Goal: Check status: Check status

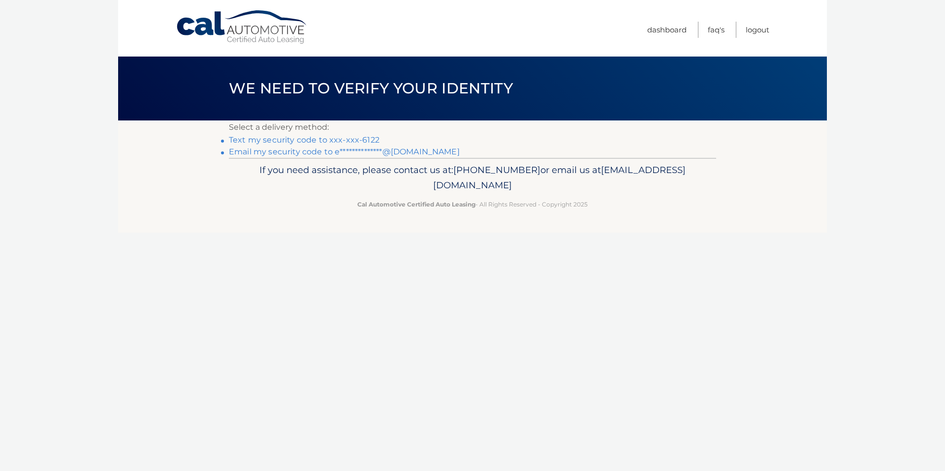
click at [348, 139] on link "Text my security code to xxx-xxx-6122" at bounding box center [304, 139] width 151 height 9
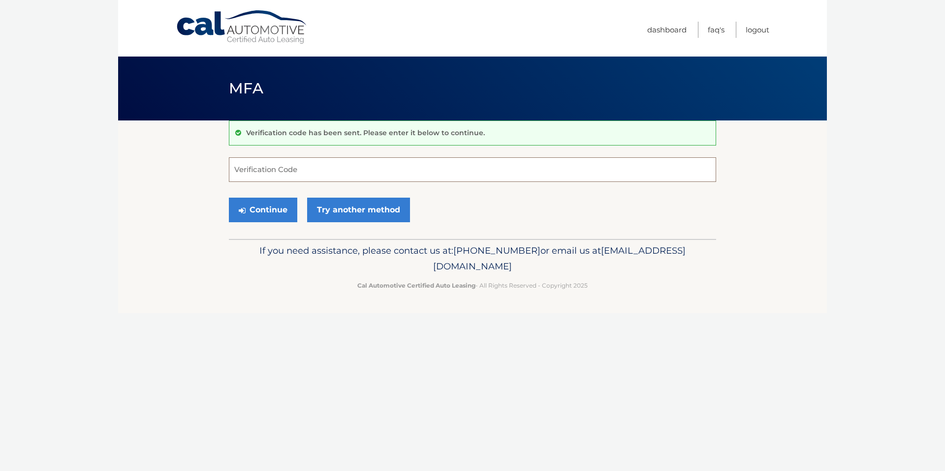
click at [304, 169] on input "Verification Code" at bounding box center [472, 169] width 487 height 25
paste input "291684"
type input "291684"
click at [271, 207] on button "Continue" at bounding box center [263, 210] width 68 height 25
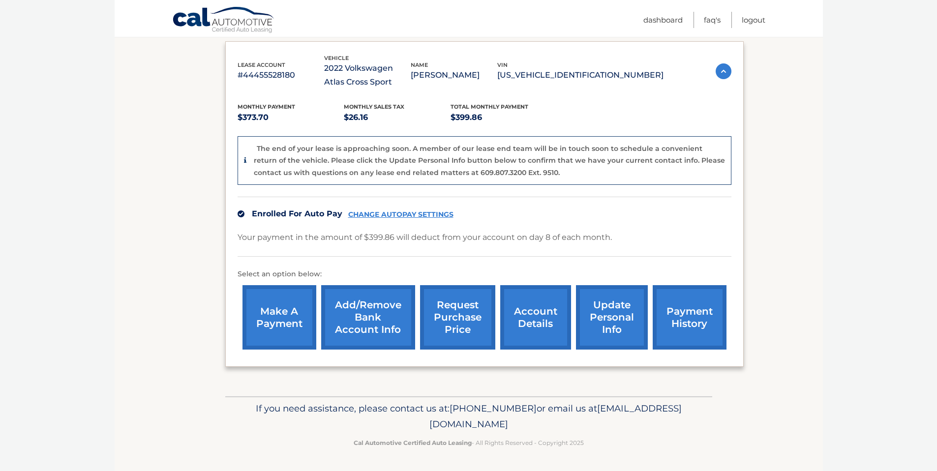
scroll to position [156, 0]
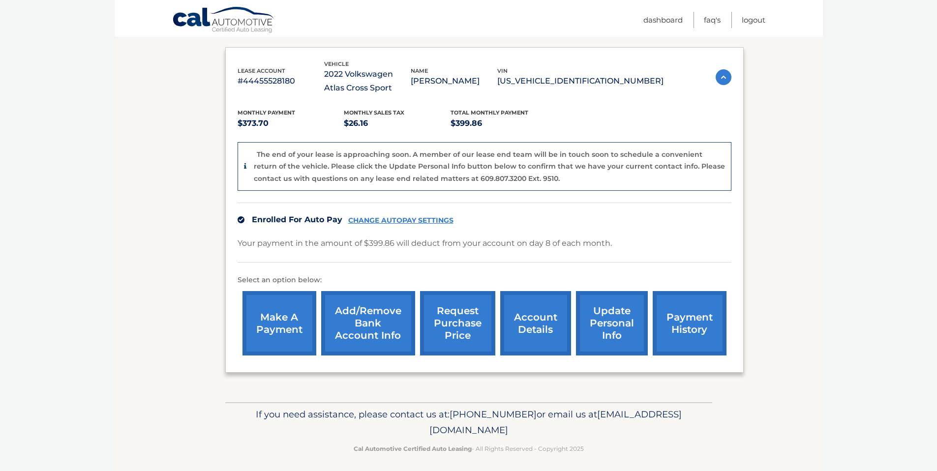
click at [548, 338] on link "account details" at bounding box center [535, 323] width 71 height 64
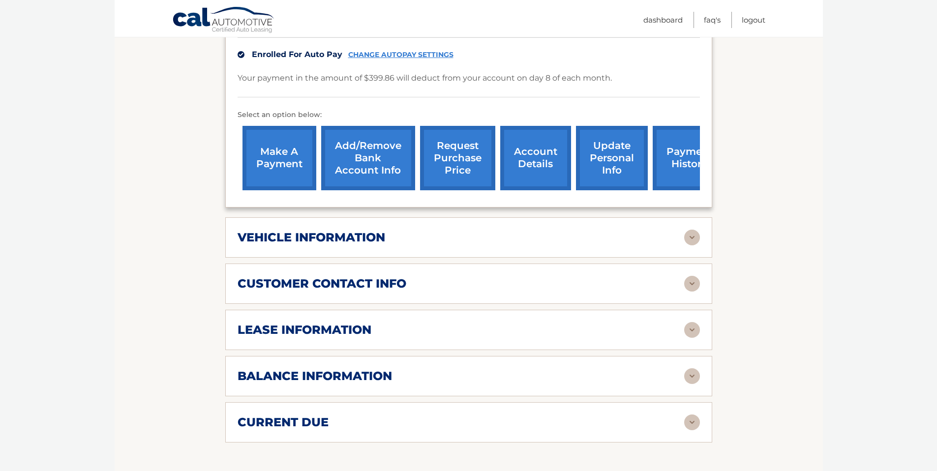
scroll to position [280, 0]
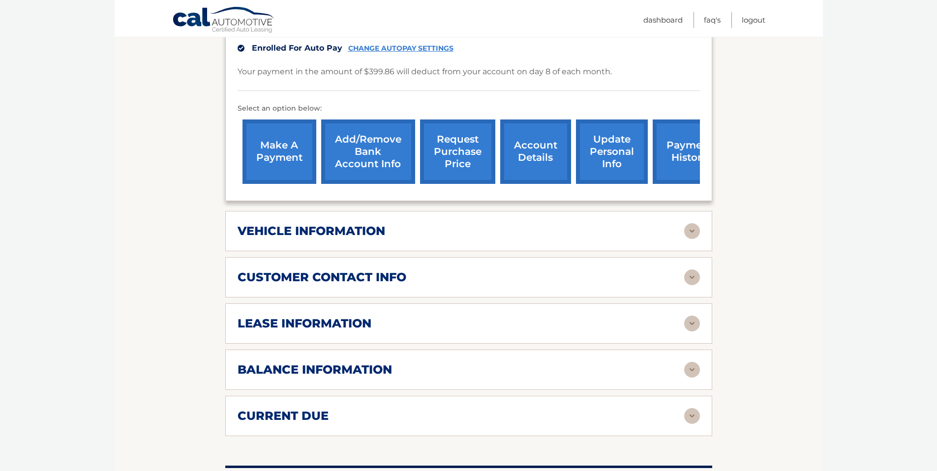
click at [608, 320] on div "lease information" at bounding box center [461, 323] width 447 height 15
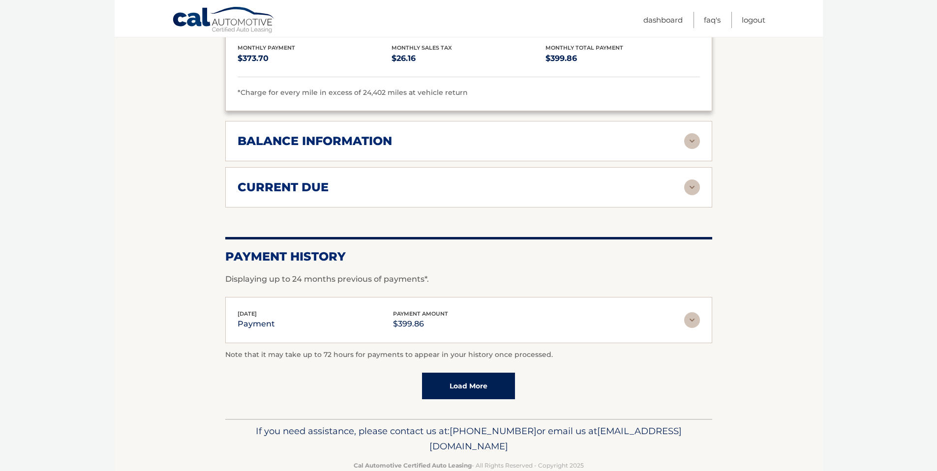
scroll to position [536, 0]
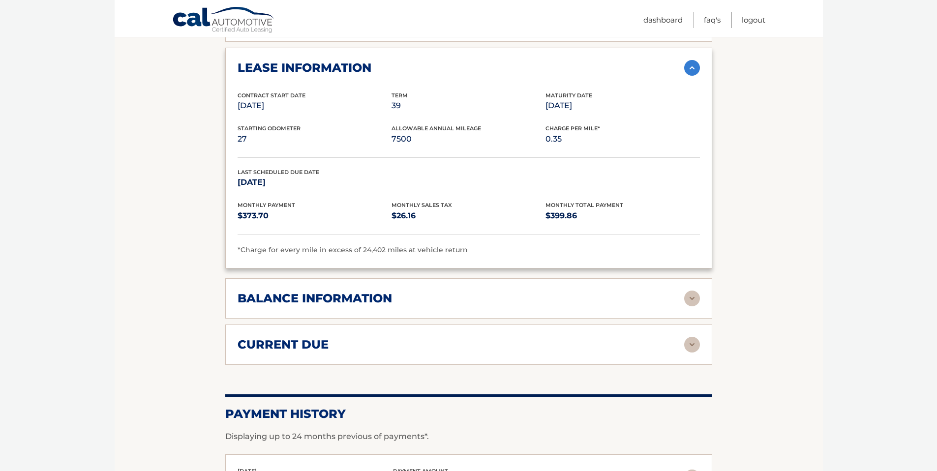
click at [653, 295] on div "balance information" at bounding box center [461, 298] width 447 height 15
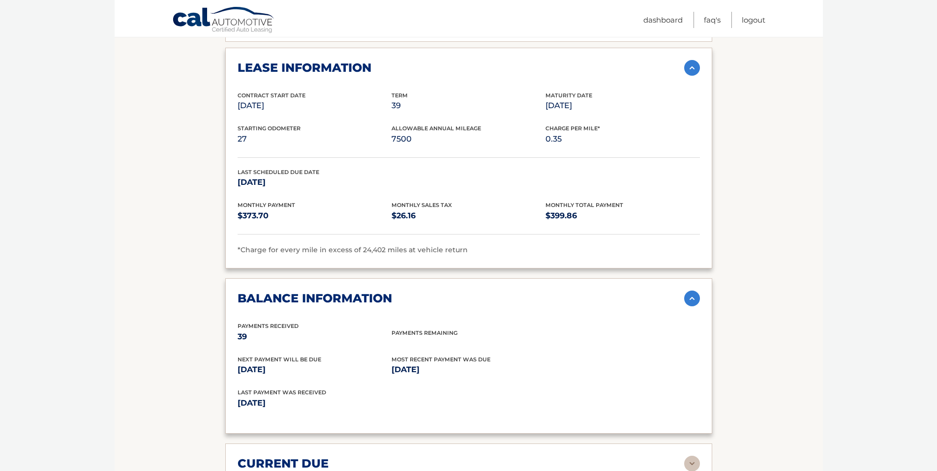
scroll to position [670, 0]
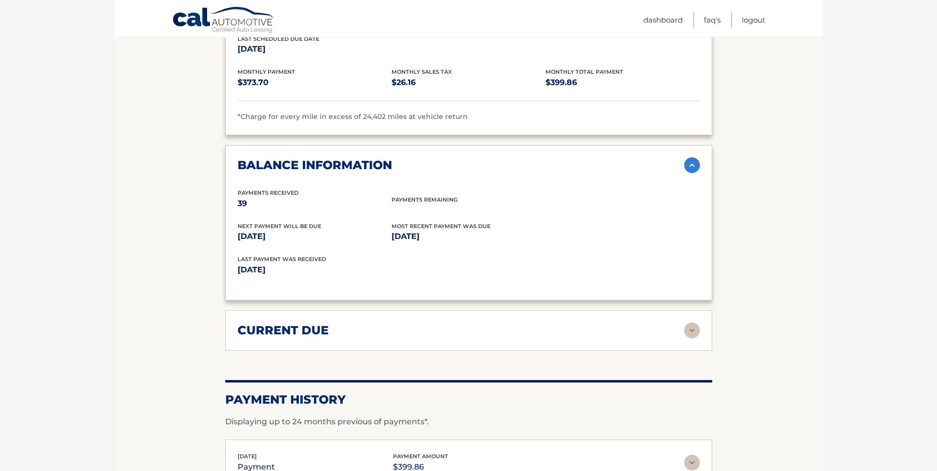
click at [607, 337] on div "current due" at bounding box center [461, 330] width 447 height 15
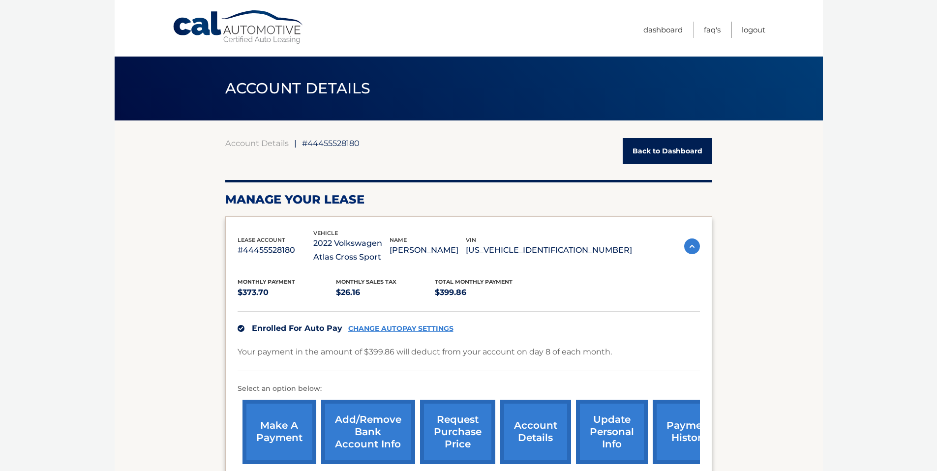
scroll to position [34, 0]
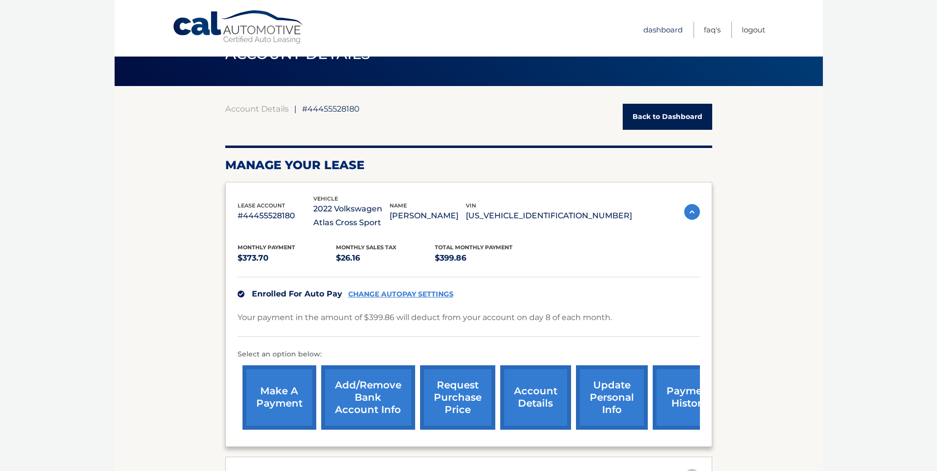
click at [672, 25] on link "Dashboard" at bounding box center [662, 30] width 39 height 16
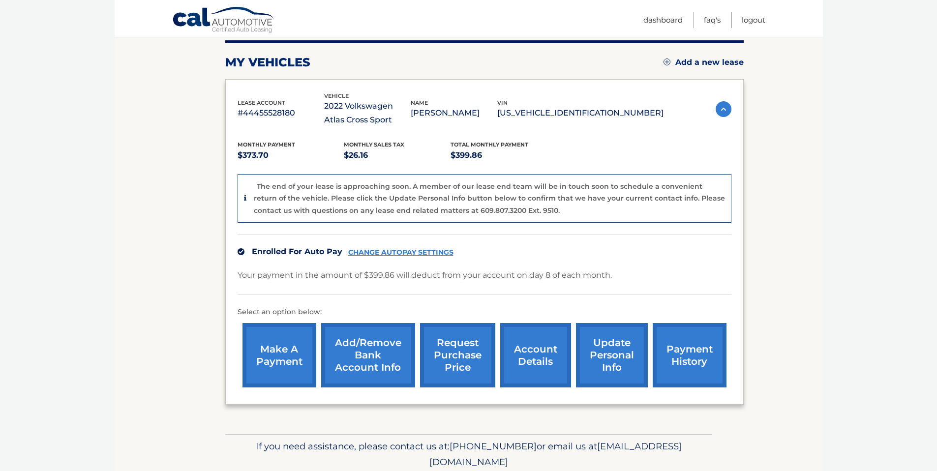
scroll to position [118, 0]
